Goal: Book appointment/travel/reservation

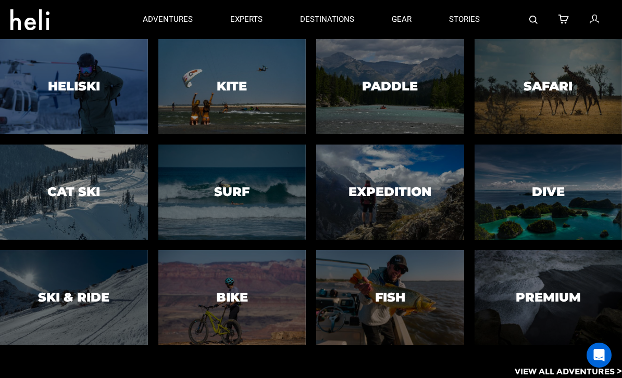
click at [197, 106] on div at bounding box center [232, 86] width 150 height 97
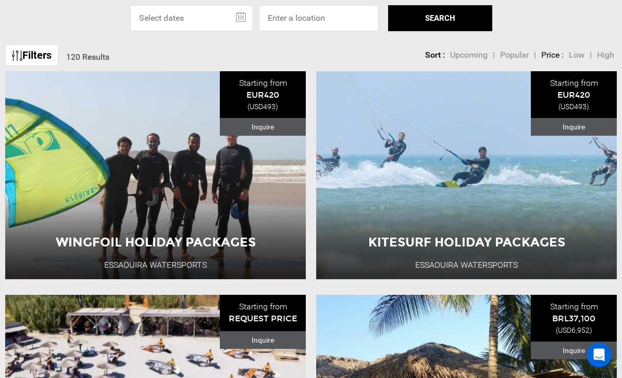
scroll to position [349, 0]
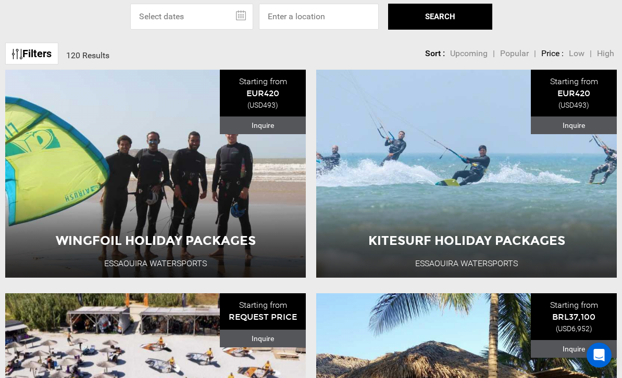
click at [244, 30] on input "text" at bounding box center [191, 17] width 123 height 26
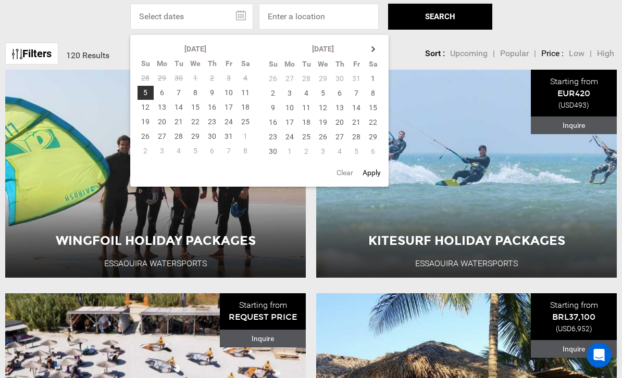
click at [375, 56] on th at bounding box center [373, 49] width 17 height 15
click at [373, 56] on th at bounding box center [373, 49] width 17 height 15
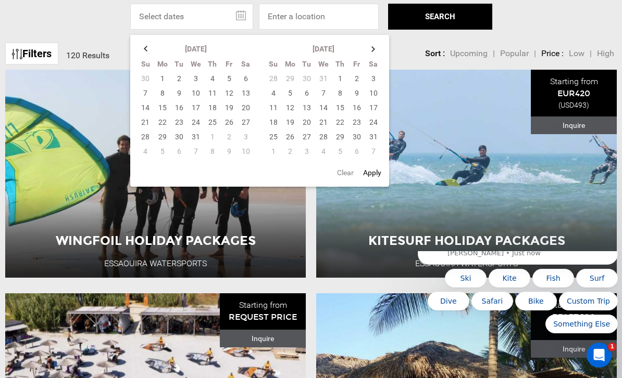
scroll to position [0, 0]
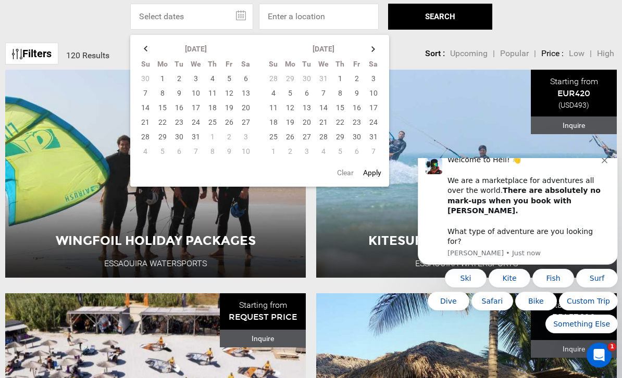
click at [373, 56] on th at bounding box center [373, 49] width 17 height 15
click at [279, 100] on td "1" at bounding box center [273, 93] width 17 height 15
click at [373, 100] on td "7" at bounding box center [373, 93] width 17 height 15
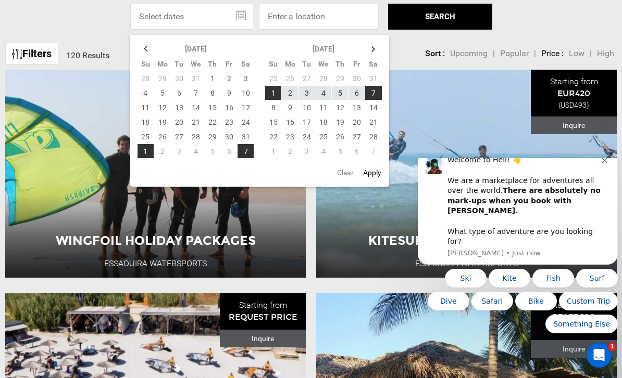
click at [276, 115] on td "8" at bounding box center [273, 107] width 17 height 15
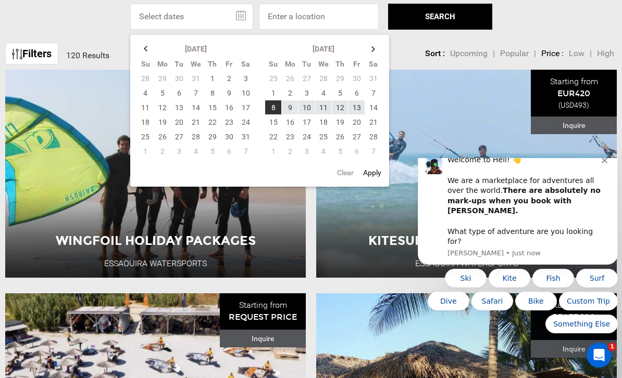
click at [370, 115] on td "14" at bounding box center [373, 107] width 17 height 15
click at [289, 115] on td "9" at bounding box center [290, 107] width 17 height 15
click at [377, 115] on td "14" at bounding box center [373, 107] width 17 height 15
click at [293, 115] on td "9" at bounding box center [290, 107] width 17 height 15
click at [273, 130] on td "15" at bounding box center [273, 122] width 17 height 15
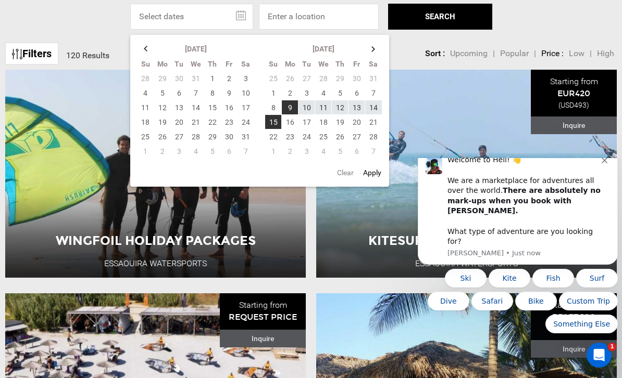
click at [454, 30] on button "SEARCH" at bounding box center [440, 17] width 104 height 26
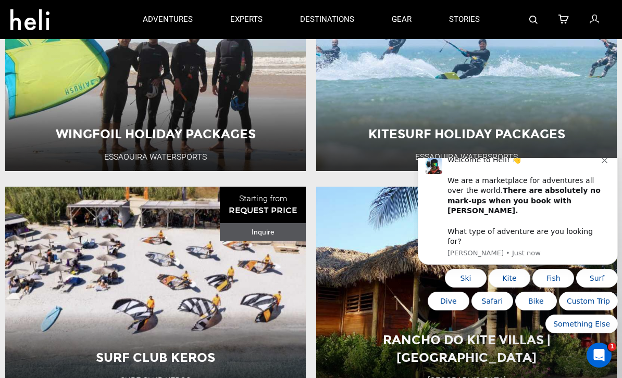
scroll to position [455, 0]
click at [602, 163] on icon "Dismiss notification" at bounding box center [604, 160] width 6 height 6
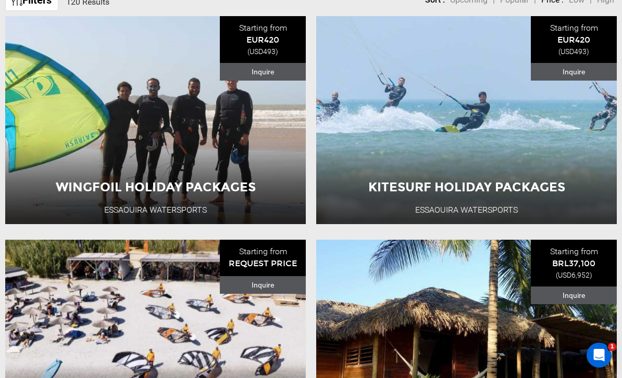
scroll to position [403, 0]
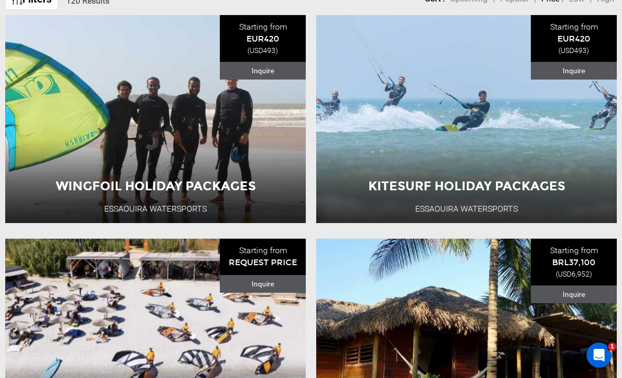
click at [496, 203] on button "View Adventure" at bounding box center [466, 189] width 104 height 26
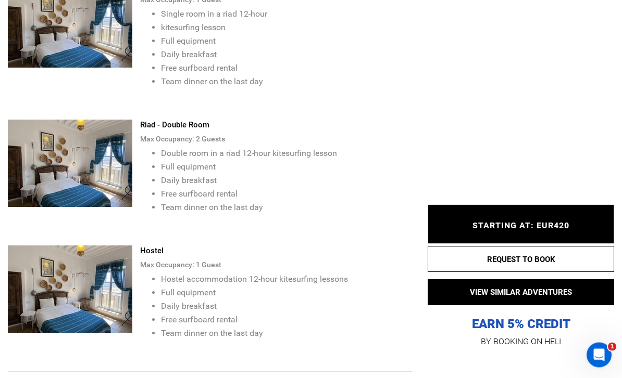
scroll to position [1631, 0]
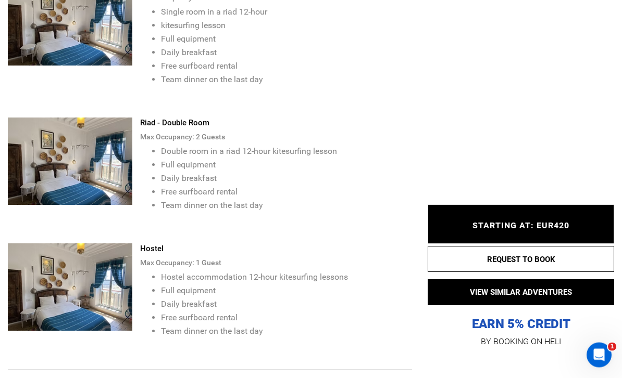
click at [53, 165] on img at bounding box center [70, 161] width 124 height 87
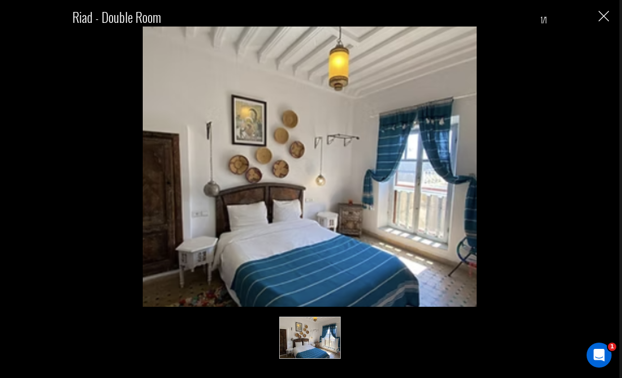
click at [601, 17] on img "Close" at bounding box center [603, 16] width 10 height 10
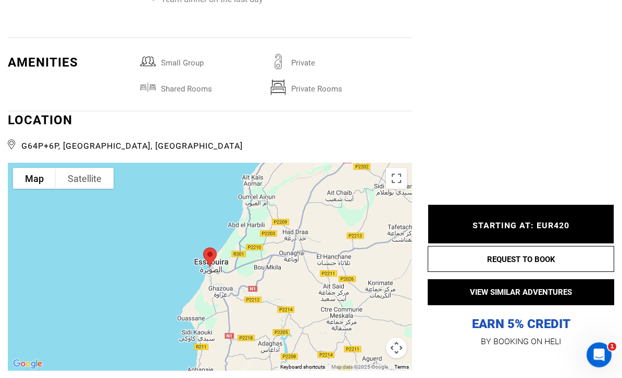
scroll to position [1964, 0]
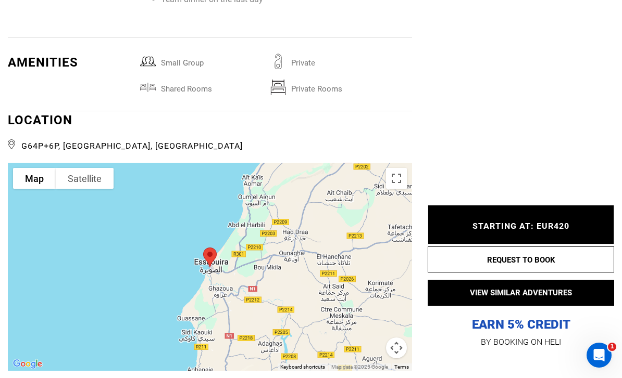
click at [582, 245] on div "STARTING AT: EUR420 STARTING AT: EUR420" at bounding box center [520, 225] width 186 height 40
click at [579, 273] on button "REQUEST TO BOOK" at bounding box center [520, 260] width 186 height 26
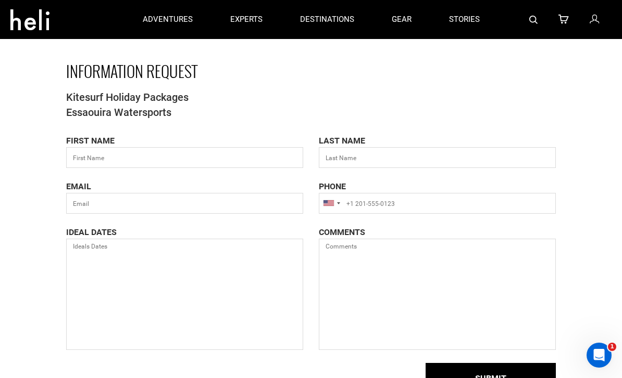
scroll to position [33, 0]
